Goal: Task Accomplishment & Management: Use online tool/utility

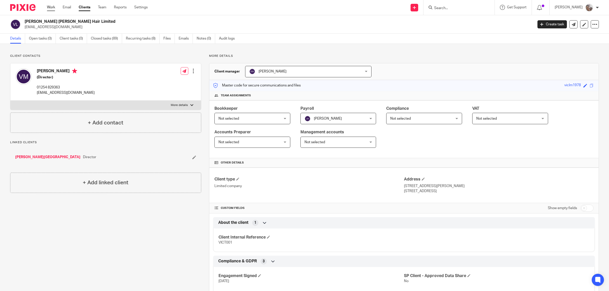
click at [53, 6] on link "Work" at bounding box center [51, 7] width 8 height 5
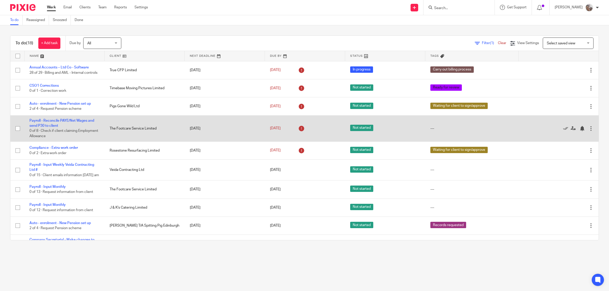
scroll to position [159, 0]
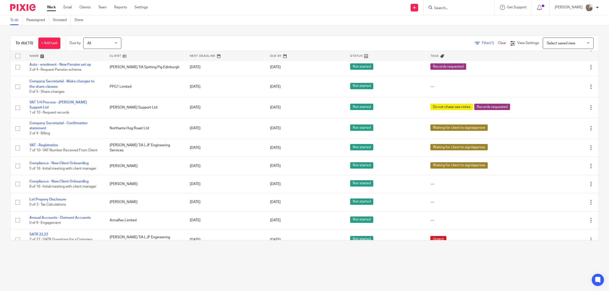
click at [449, 5] on form at bounding box center [460, 7] width 54 height 6
click at [452, 8] on input "Search" at bounding box center [456, 8] width 46 height 5
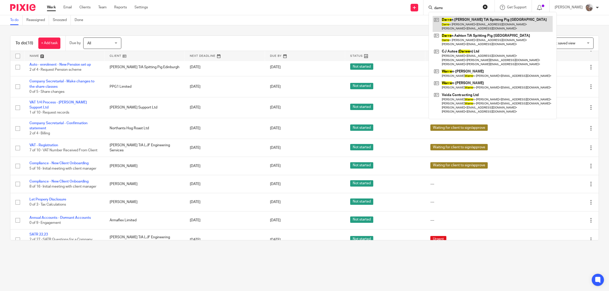
type input "darre"
click at [471, 23] on link at bounding box center [492, 24] width 120 height 16
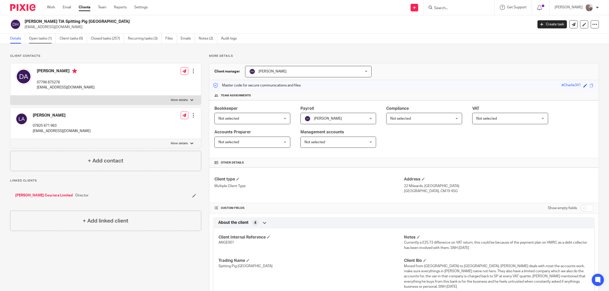
click at [45, 38] on link "Open tasks (1)" at bounding box center [42, 39] width 27 height 10
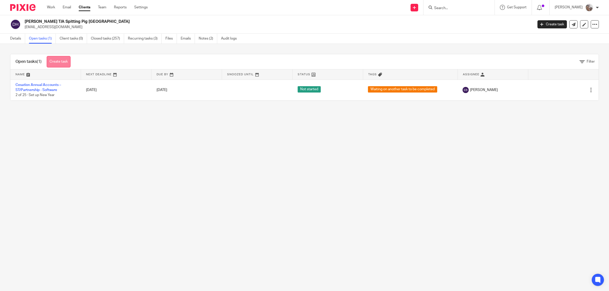
click at [58, 63] on link "Create task" at bounding box center [59, 61] width 24 height 11
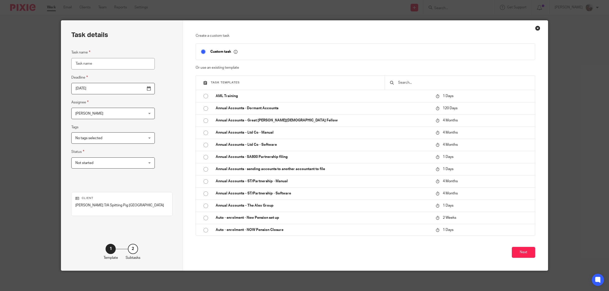
click at [425, 83] on input "text" at bounding box center [463, 83] width 132 height 6
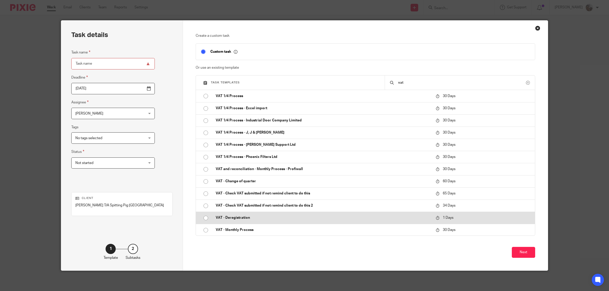
type input "vat"
click at [242, 220] on p "VAT - Deregistration" at bounding box center [323, 217] width 215 height 5
type input "2025-09-19"
type input "VAT - Deregistration"
checkbox input "false"
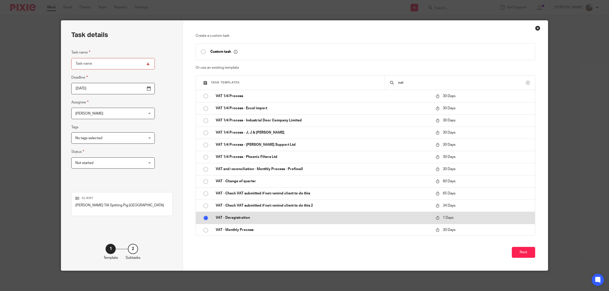
radio input "true"
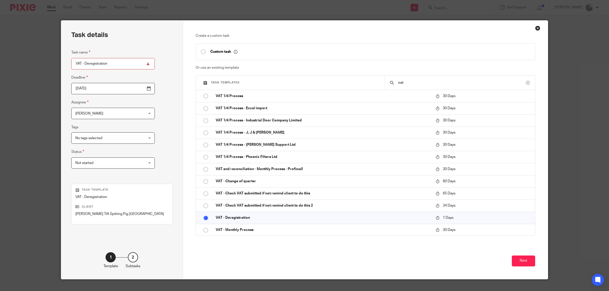
click at [99, 116] on span "[PERSON_NAME]" at bounding box center [106, 113] width 63 height 11
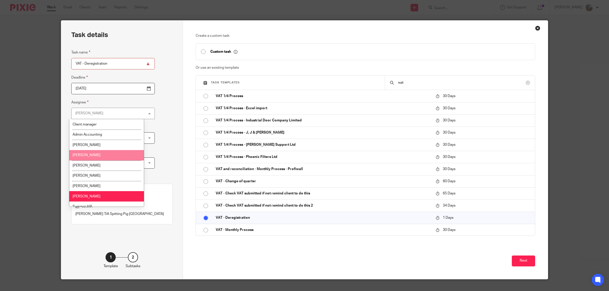
click at [99, 155] on li "[PERSON_NAME]" at bounding box center [106, 155] width 75 height 10
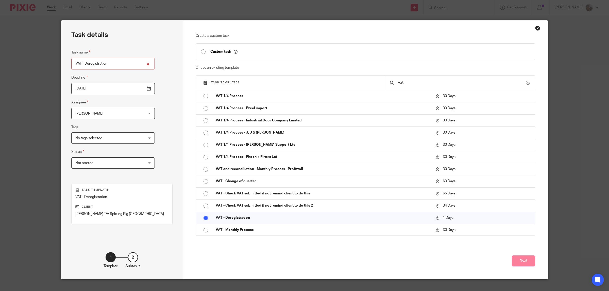
click at [520, 258] on button "Next" at bounding box center [523, 261] width 23 height 11
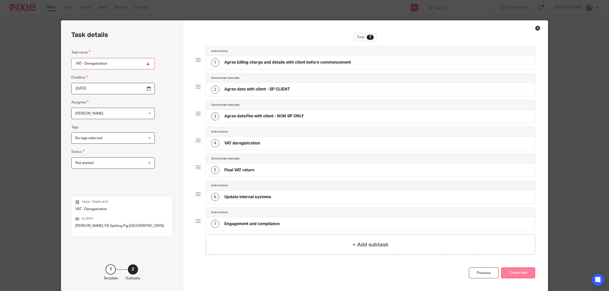
click at [516, 273] on button "Create task" at bounding box center [518, 273] width 34 height 11
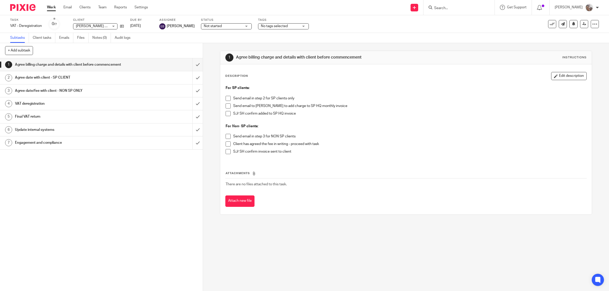
click at [53, 141] on h1 "Engagement and compliance" at bounding box center [72, 143] width 115 height 8
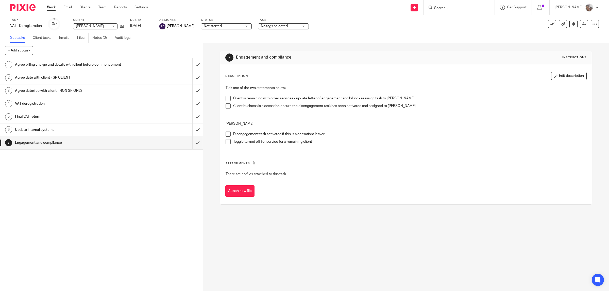
click at [226, 134] on span at bounding box center [227, 134] width 5 height 5
click at [226, 107] on span at bounding box center [227, 105] width 5 height 5
click at [191, 142] on input "submit" at bounding box center [101, 142] width 203 height 13
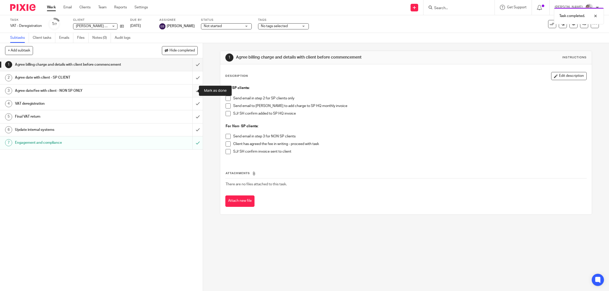
click at [191, 91] on input "submit" at bounding box center [101, 90] width 203 height 13
click at [454, 6] on input "Search" at bounding box center [456, 8] width 46 height 5
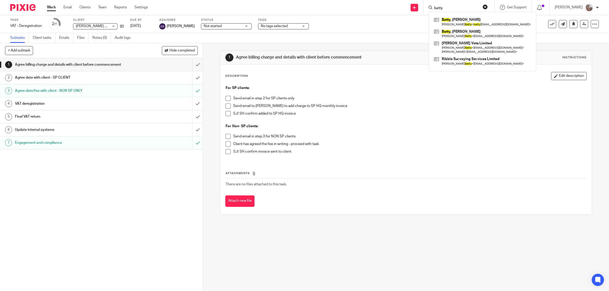
type input "batty"
click button "submit" at bounding box center [0, 0] width 0 height 0
click at [458, 22] on link at bounding box center [481, 22] width 99 height 12
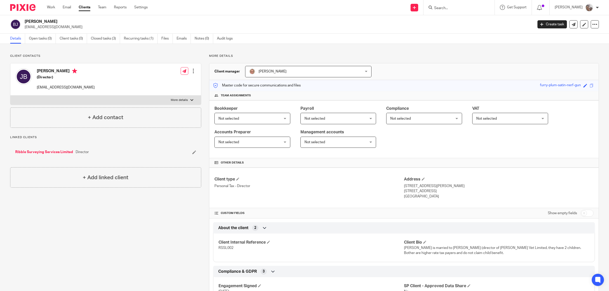
click at [447, 9] on input "Search" at bounding box center [456, 8] width 46 height 5
click at [451, 6] on input "Search" at bounding box center [456, 8] width 46 height 5
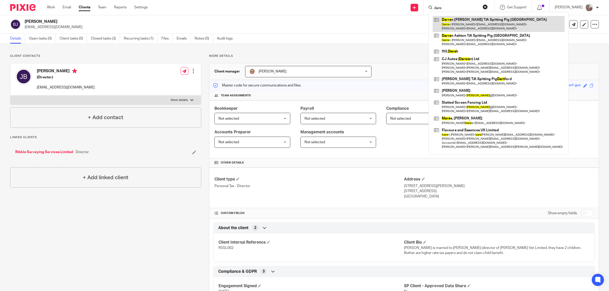
type input "dare"
click at [462, 22] on link at bounding box center [498, 24] width 132 height 16
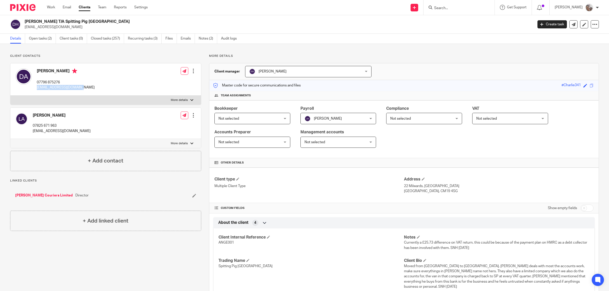
drag, startPoint x: 73, startPoint y: 89, endPoint x: 36, endPoint y: 89, distance: 36.5
click at [36, 89] on div "[PERSON_NAME] 07796 875276 [EMAIL_ADDRESS][DOMAIN_NAME] Edit contact Create cli…" at bounding box center [105, 79] width 190 height 32
drag, startPoint x: 60, startPoint y: 131, endPoint x: 32, endPoint y: 132, distance: 27.7
click at [32, 132] on div "Lyndsey Angell 07825 671 963 lyndsey5114583@gmail.com Edit contact Create clien…" at bounding box center [105, 123] width 190 height 31
click at [36, 36] on link "Open tasks (2)" at bounding box center [42, 39] width 27 height 10
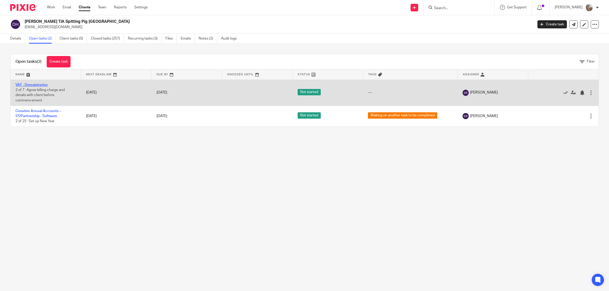
click at [32, 84] on link "VAT - Deregistration" at bounding box center [31, 85] width 32 height 4
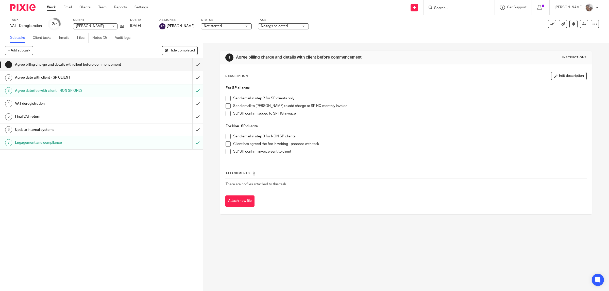
click at [450, 8] on input "Search" at bounding box center [456, 8] width 46 height 5
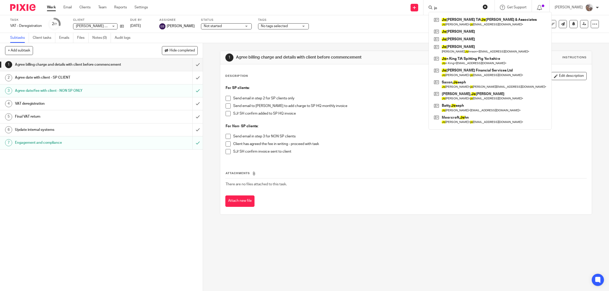
type input "j"
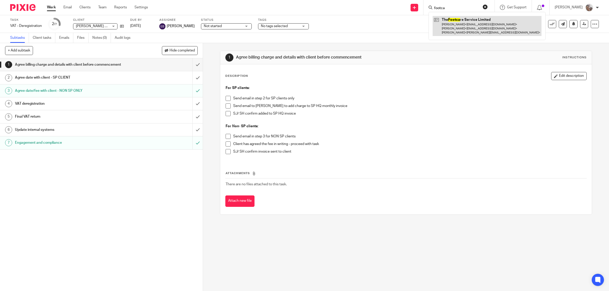
type input "footca"
click at [466, 20] on link at bounding box center [486, 26] width 109 height 20
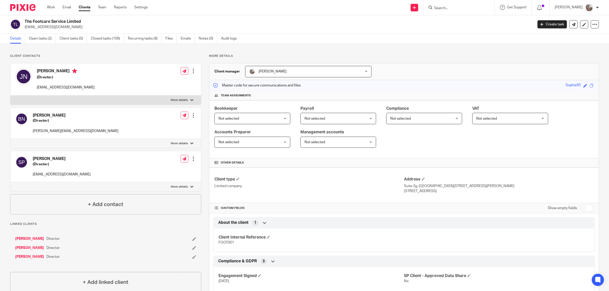
click at [186, 100] on label "More details" at bounding box center [105, 100] width 190 height 9
click at [10, 96] on input "More details" at bounding box center [10, 95] width 0 height 0
checkbox input "true"
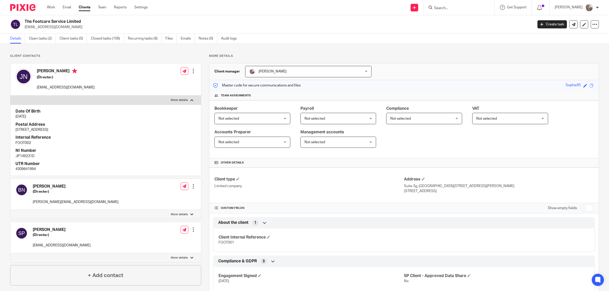
scroll to position [32, 0]
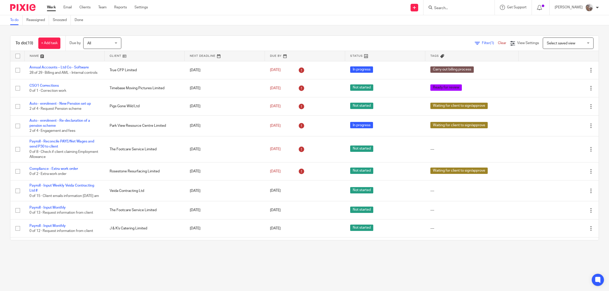
click at [445, 11] on div at bounding box center [458, 7] width 71 height 15
click at [445, 8] on input "Search" at bounding box center [456, 8] width 46 height 5
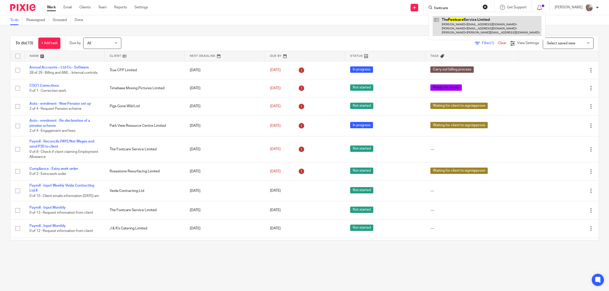
type input "footcare"
click at [473, 20] on link at bounding box center [486, 26] width 109 height 20
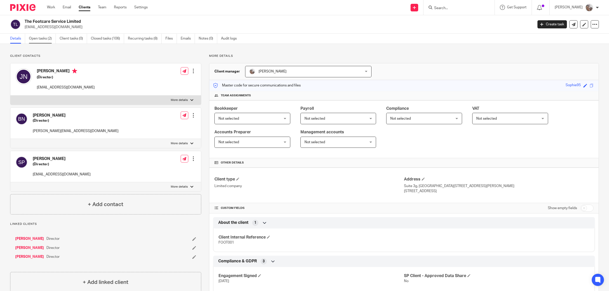
click at [41, 37] on link "Open tasks (2)" at bounding box center [42, 39] width 27 height 10
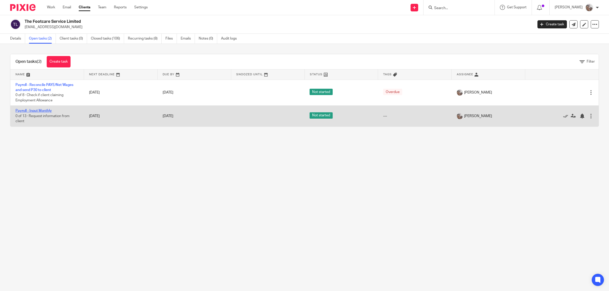
click at [43, 109] on link "Payroll - Input Monthly" at bounding box center [33, 111] width 36 height 4
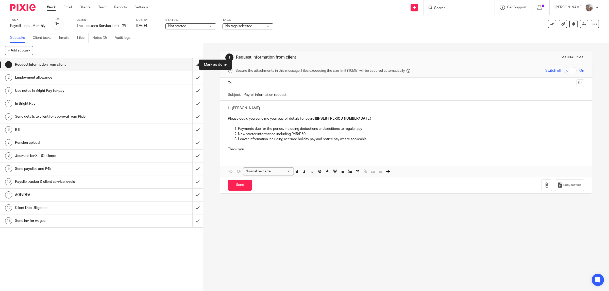
click at [189, 65] on input "submit" at bounding box center [101, 64] width 203 height 13
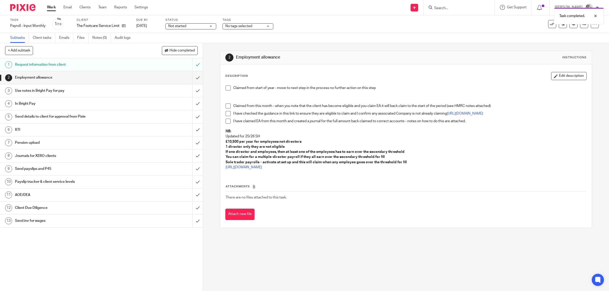
drag, startPoint x: 225, startPoint y: 89, endPoint x: 215, endPoint y: 89, distance: 9.9
click at [225, 89] on span at bounding box center [227, 87] width 5 height 5
click at [188, 77] on input "submit" at bounding box center [101, 77] width 203 height 13
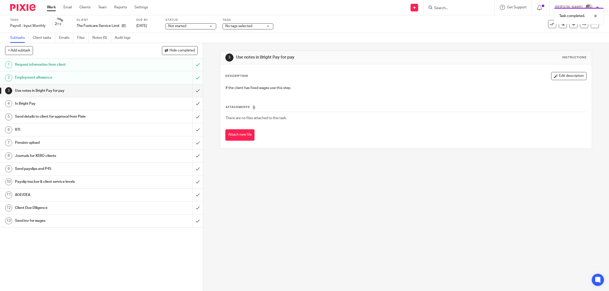
click at [78, 103] on h1 "In Bright Pay" at bounding box center [72, 104] width 115 height 8
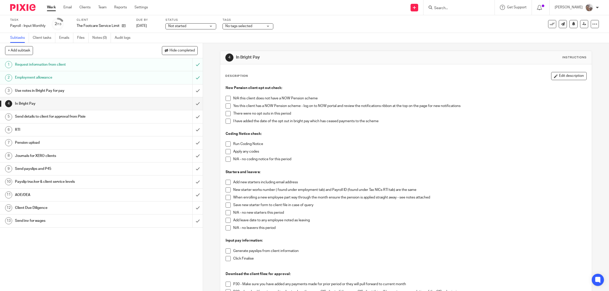
click at [79, 116] on h1 "Send details to client for approval from Pixie" at bounding box center [72, 117] width 115 height 8
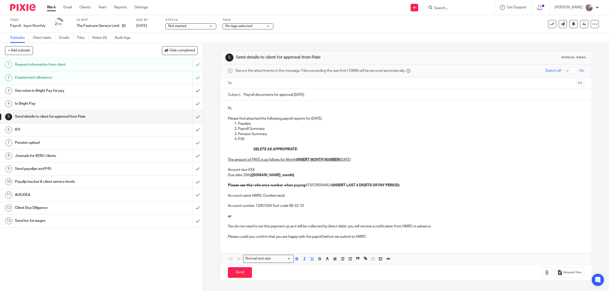
drag, startPoint x: 438, startPoint y: 227, endPoint x: 240, endPoint y: 150, distance: 212.1
click at [240, 150] on div "Hi, Please find attached the following payroll reports for [DATE] Payslips Payr…" at bounding box center [406, 172] width 372 height 143
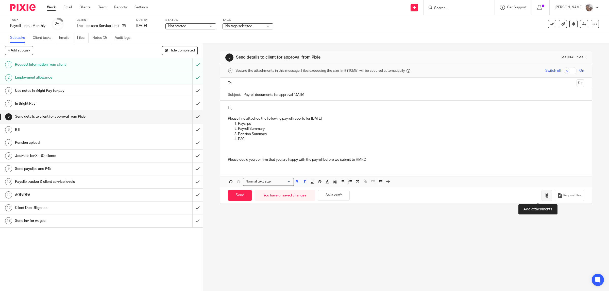
click at [544, 195] on icon "button" at bounding box center [546, 195] width 5 height 5
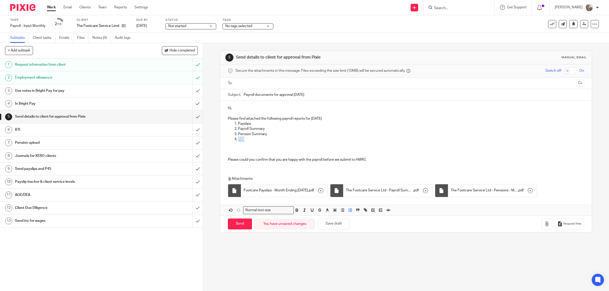
drag, startPoint x: 252, startPoint y: 139, endPoint x: 231, endPoint y: 141, distance: 21.7
click at [231, 141] on ol "Payslips Payroll Summary Pension Summary P30" at bounding box center [406, 131] width 356 height 21
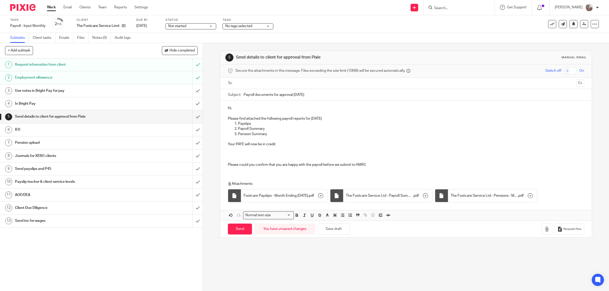
click at [265, 84] on input "text" at bounding box center [405, 83] width 337 height 6
click at [564, 73] on input "checkbox" at bounding box center [570, 70] width 13 height 7
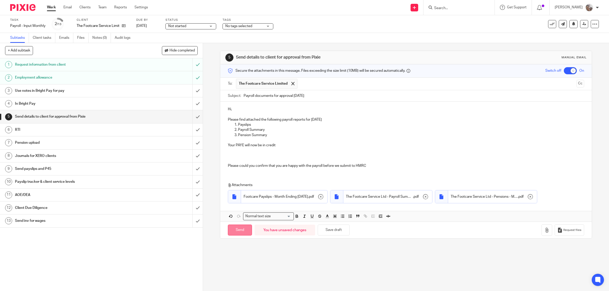
click at [243, 230] on input "Send" at bounding box center [240, 230] width 24 height 11
checkbox input "false"
type input "Sent"
